Goal: Task Accomplishment & Management: Use online tool/utility

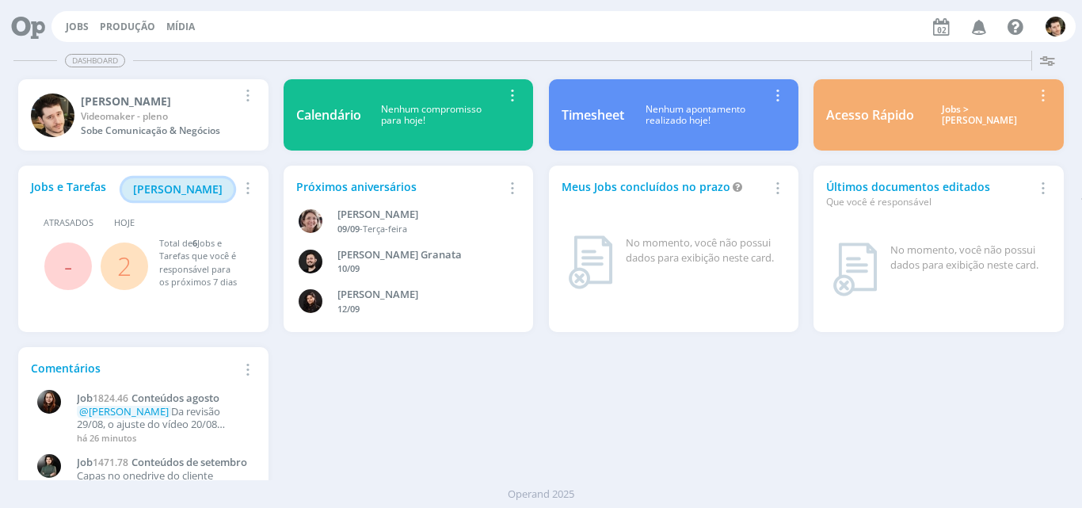
click at [205, 189] on span "[PERSON_NAME]" at bounding box center [178, 188] width 90 height 15
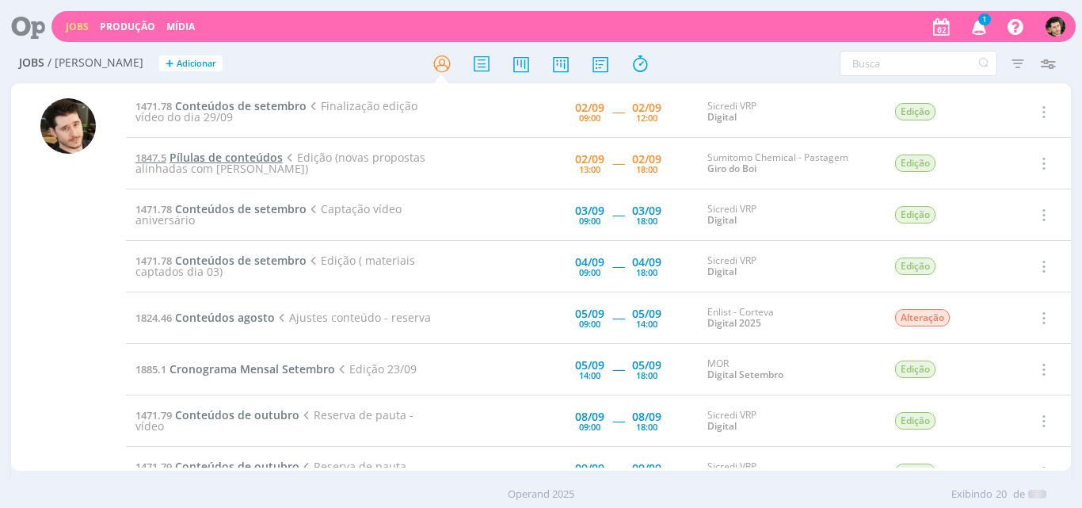
click at [266, 152] on span "Pílulas de conteúdos" at bounding box center [226, 157] width 113 height 15
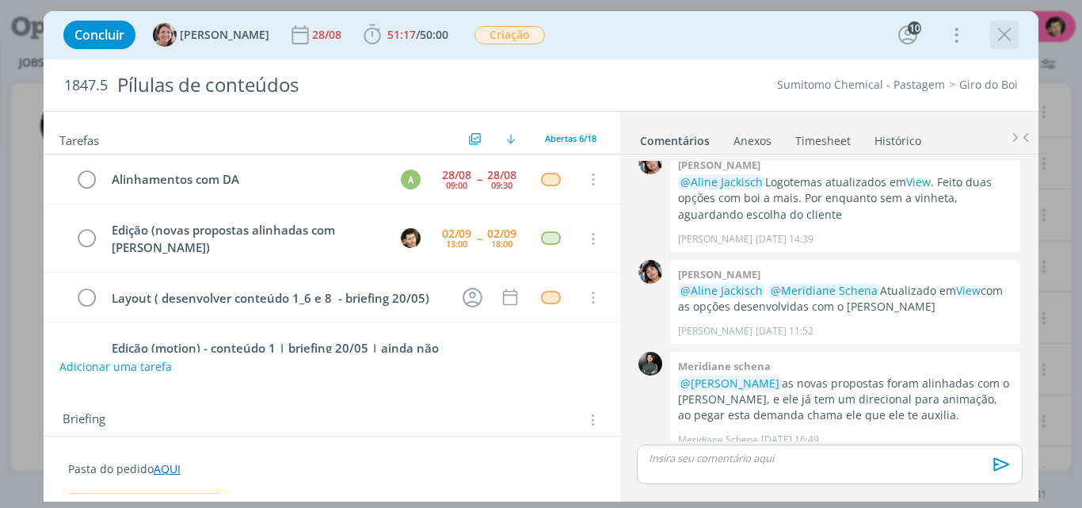
click at [1012, 34] on icon "dialog" at bounding box center [1005, 35] width 24 height 24
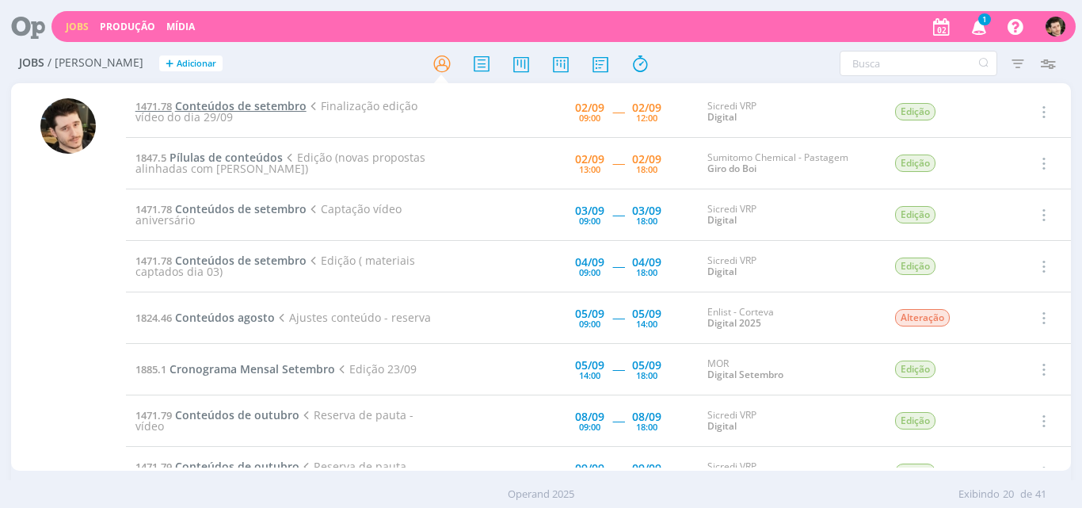
click at [257, 107] on span "Conteúdos de setembro" at bounding box center [241, 105] width 132 height 15
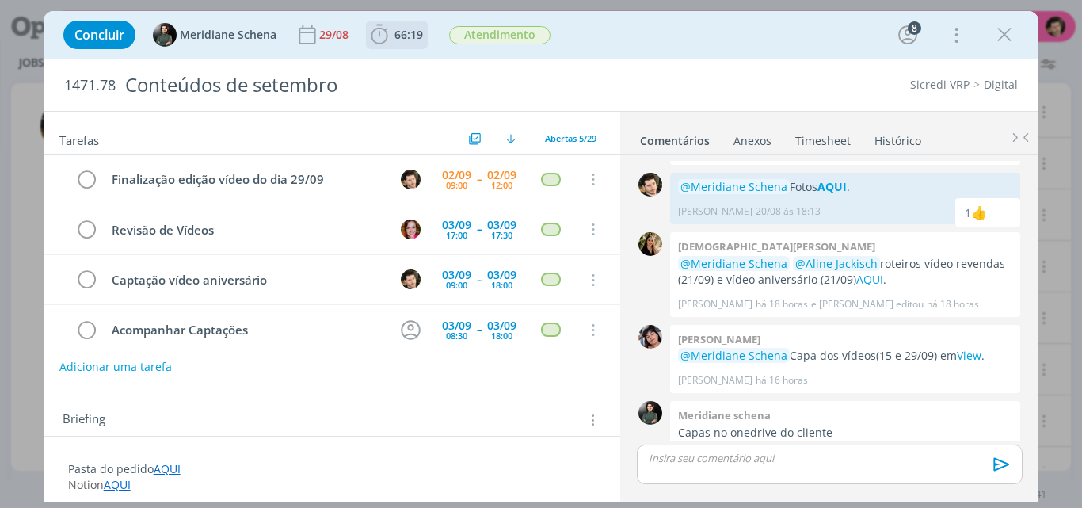
click at [397, 33] on span "66:19" at bounding box center [409, 34] width 29 height 15
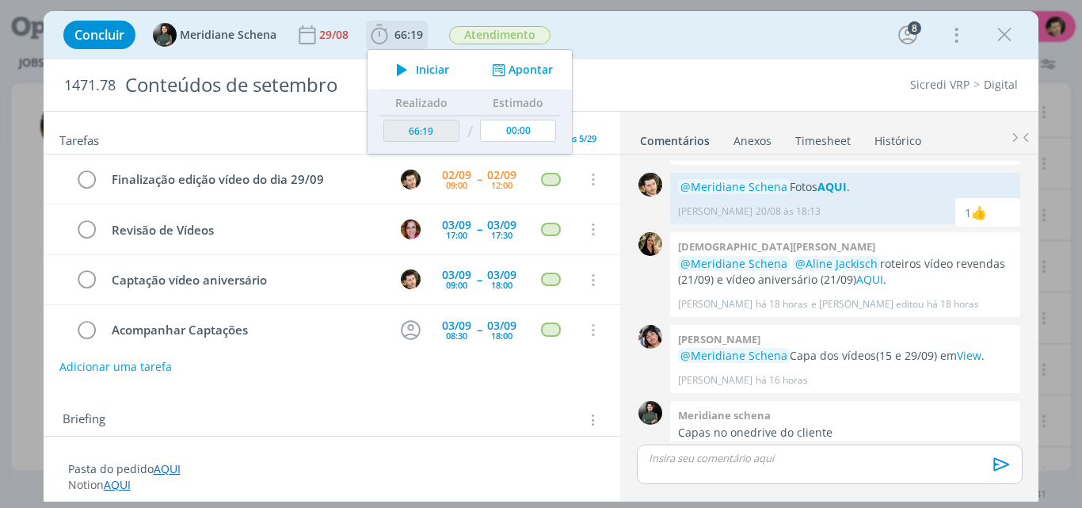
click at [418, 69] on span "Iniciar" at bounding box center [432, 69] width 33 height 11
click at [172, 468] on link "AQUI" at bounding box center [167, 468] width 27 height 15
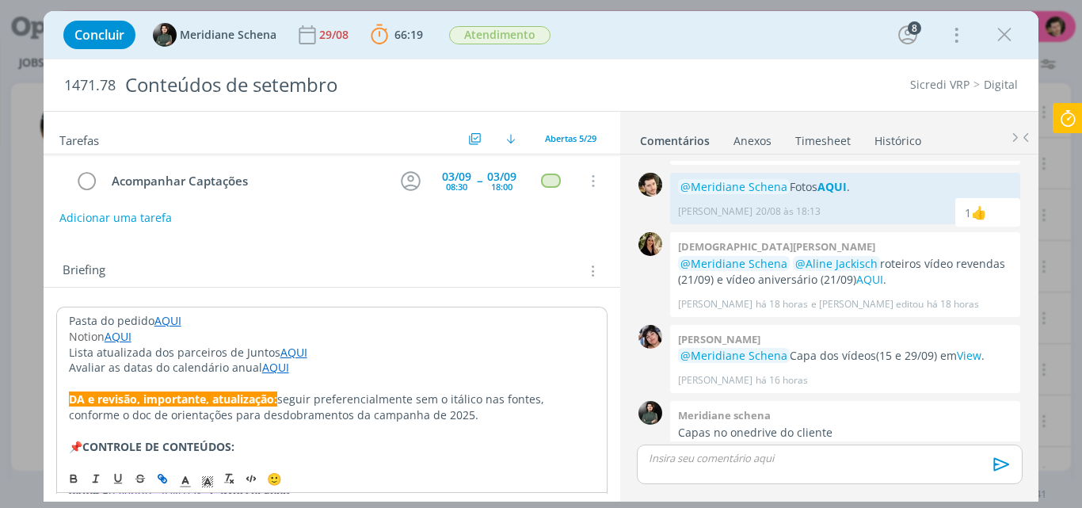
scroll to position [158, 0]
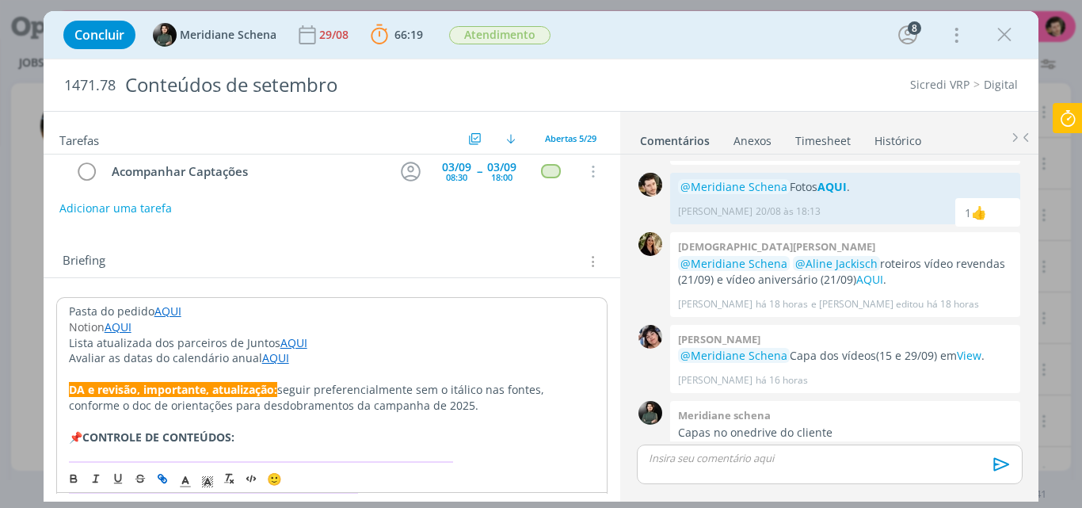
click at [167, 309] on link "AQUI" at bounding box center [167, 310] width 27 height 15
click at [165, 311] on link "AQUI" at bounding box center [167, 310] width 27 height 15
click at [170, 339] on link "[URL][DOMAIN_NAME]" at bounding box center [172, 341] width 120 height 21
click at [1011, 44] on icon "dialog" at bounding box center [1005, 35] width 24 height 24
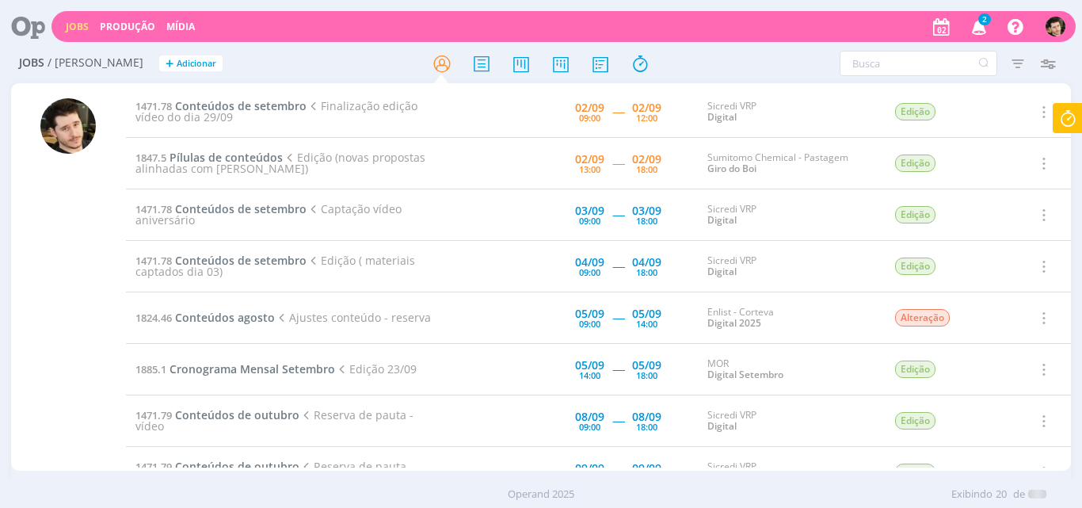
click at [982, 29] on div at bounding box center [541, 254] width 1082 height 508
click at [982, 29] on icon "button" at bounding box center [980, 26] width 28 height 27
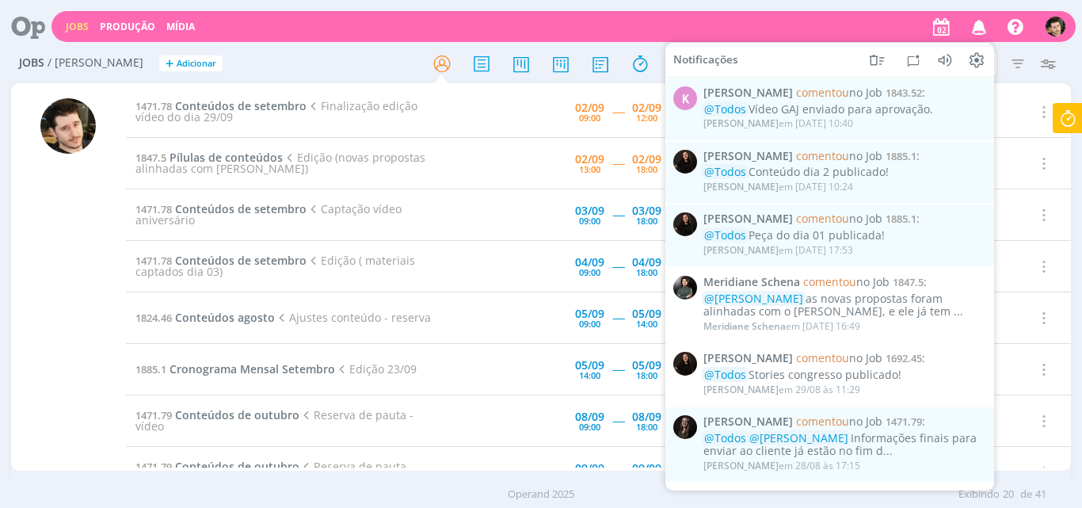
click at [982, 29] on icon "button" at bounding box center [980, 26] width 28 height 27
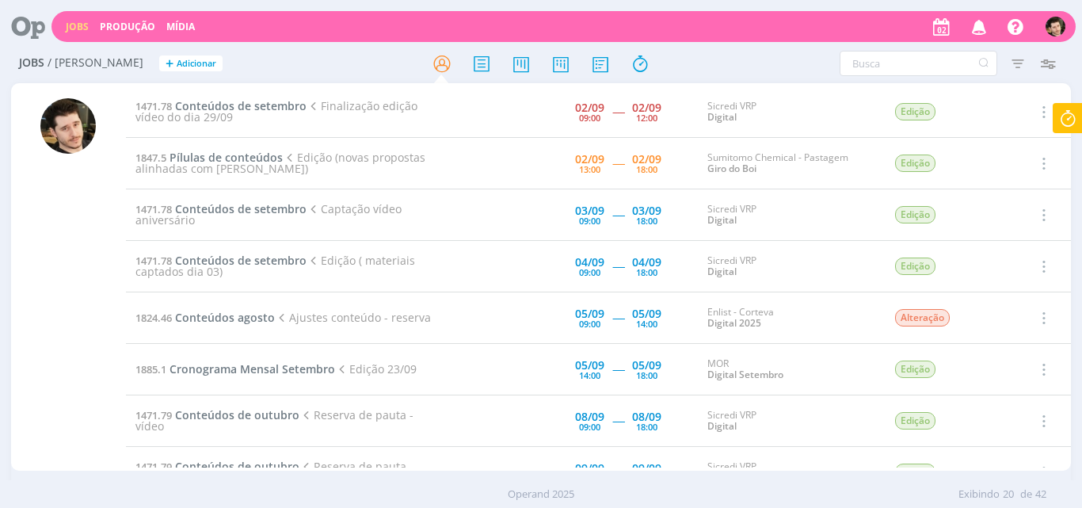
click at [1066, 124] on icon at bounding box center [1068, 118] width 29 height 31
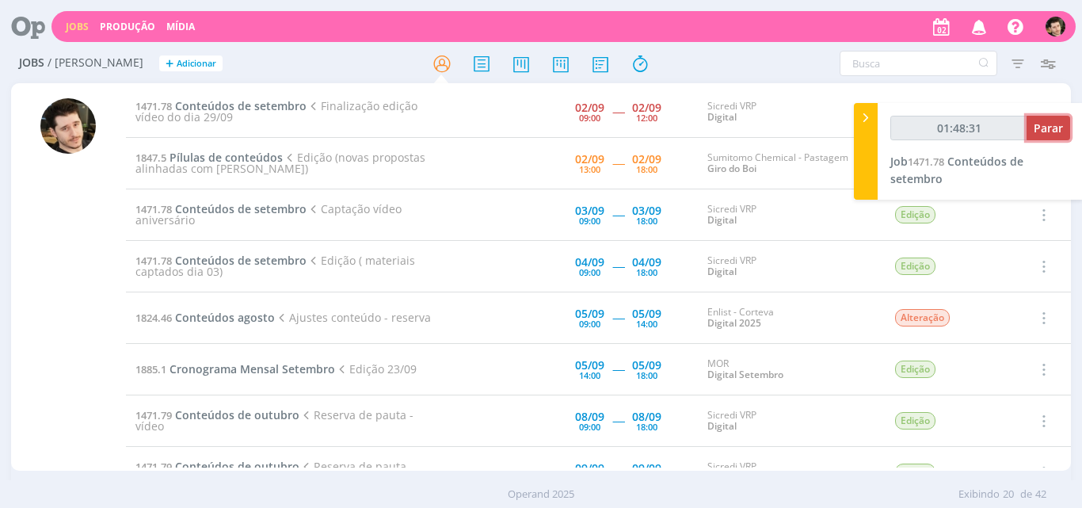
click at [1047, 129] on span "Parar" at bounding box center [1048, 127] width 29 height 15
type input "01:49:00"
